Goal: Complete application form

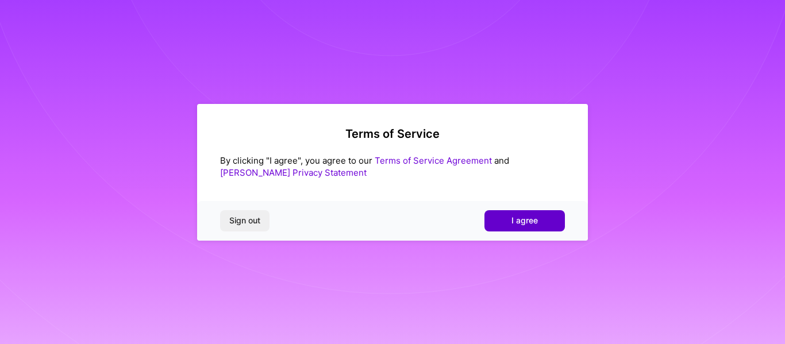
click at [536, 216] on span "I agree" at bounding box center [525, 220] width 26 height 11
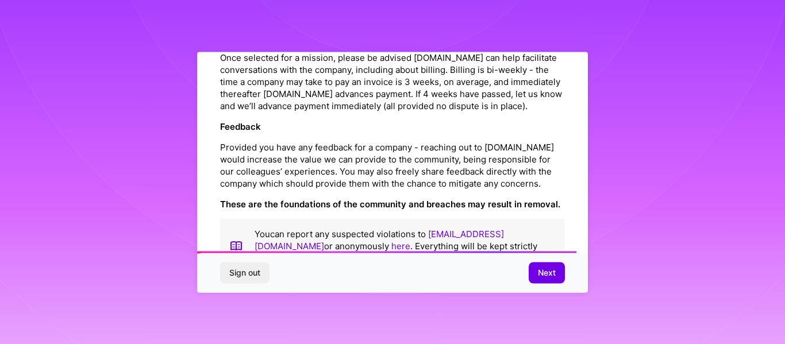
scroll to position [1389, 0]
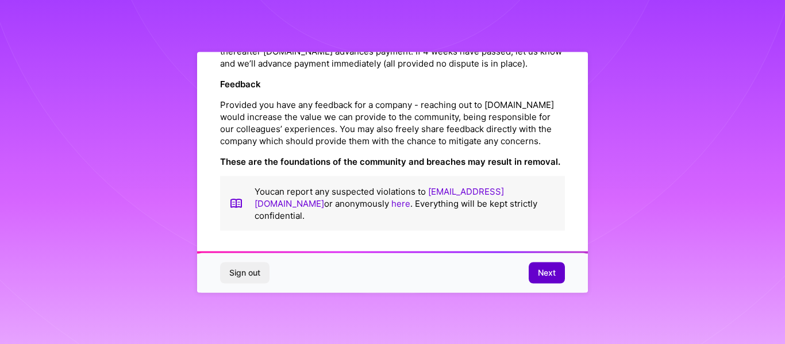
click at [546, 272] on span "Next" at bounding box center [547, 272] width 18 height 11
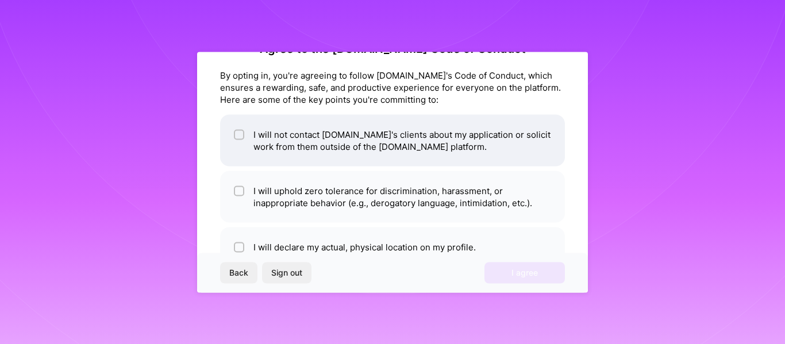
scroll to position [0, 0]
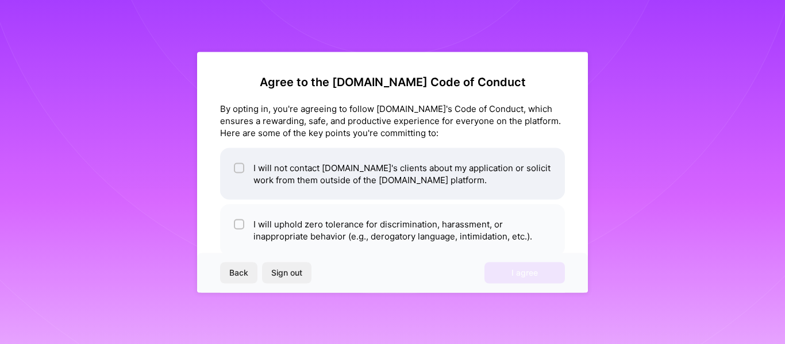
click at [228, 163] on li "I will not contact [DOMAIN_NAME]'s clients about my application or solicit work…" at bounding box center [392, 174] width 345 height 52
checkbox input "true"
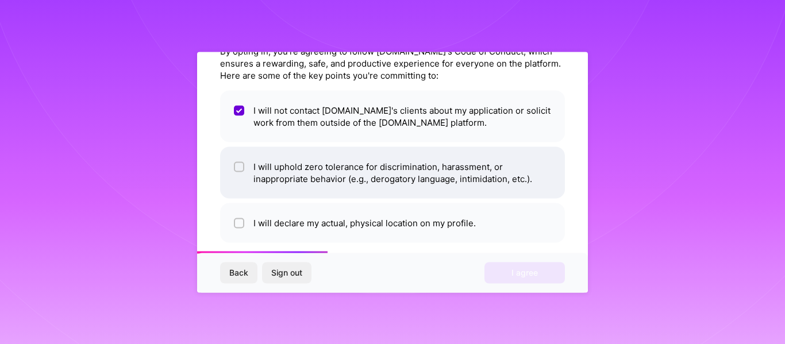
click at [242, 170] on input "checkbox" at bounding box center [240, 167] width 8 height 8
checkbox input "true"
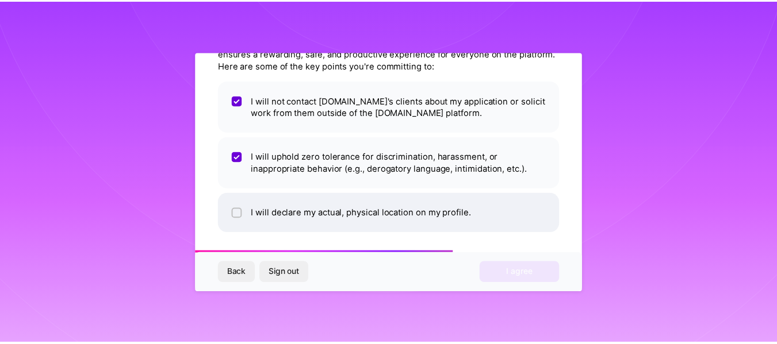
scroll to position [70, 0]
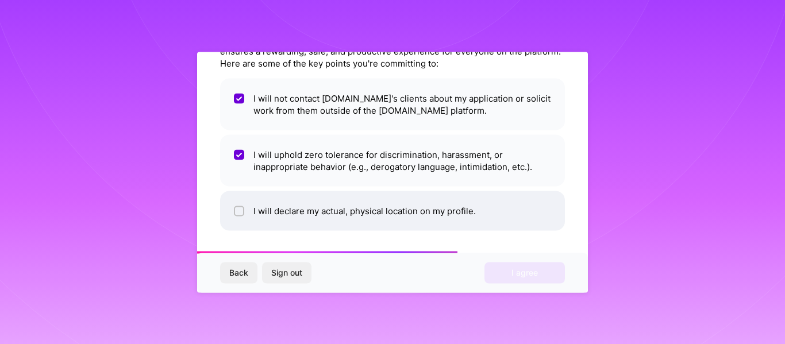
click at [253, 205] on li "I will declare my actual, physical location on my profile." at bounding box center [392, 211] width 345 height 40
checkbox input "true"
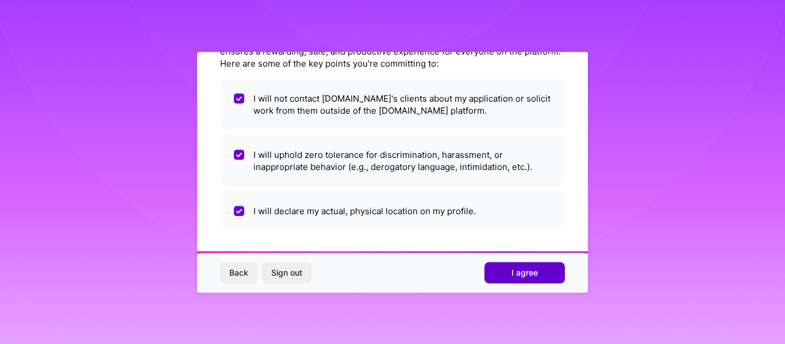
click at [506, 279] on button "I agree" at bounding box center [525, 273] width 80 height 21
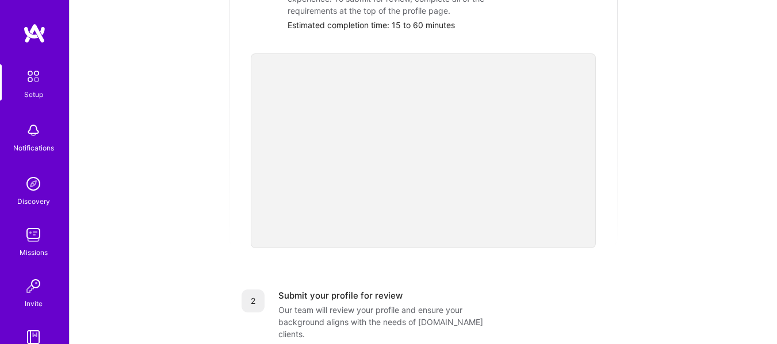
scroll to position [115, 0]
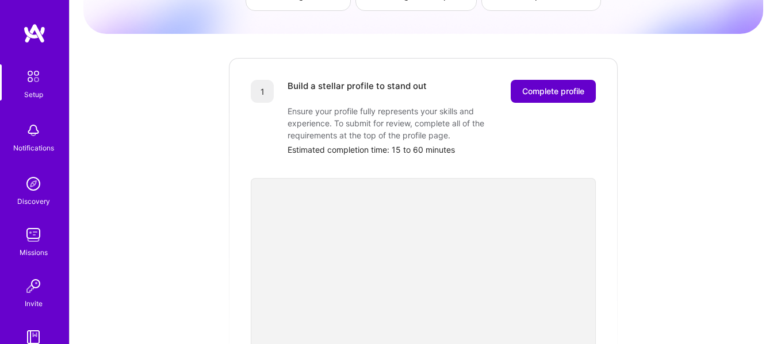
click at [556, 86] on span "Complete profile" at bounding box center [553, 91] width 62 height 11
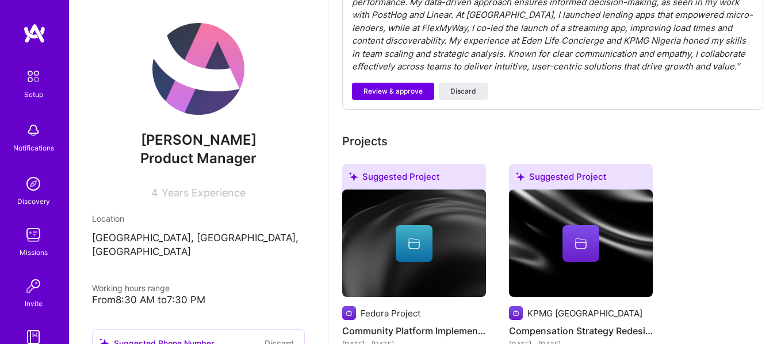
scroll to position [297, 0]
